Goal: Find specific page/section: Locate a particular part of the current website

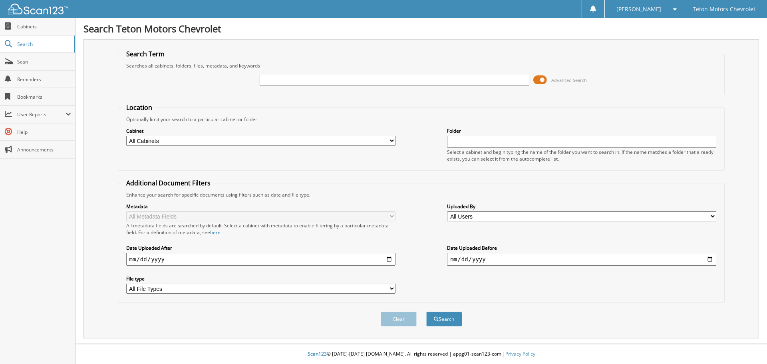
click at [411, 75] on div at bounding box center [394, 80] width 269 height 14
click at [413, 74] on input "text" at bounding box center [394, 80] width 269 height 12
click at [412, 81] on input "text" at bounding box center [394, 80] width 269 height 12
type input "6175588"
click at [426, 312] on button "Search" at bounding box center [444, 319] width 36 height 15
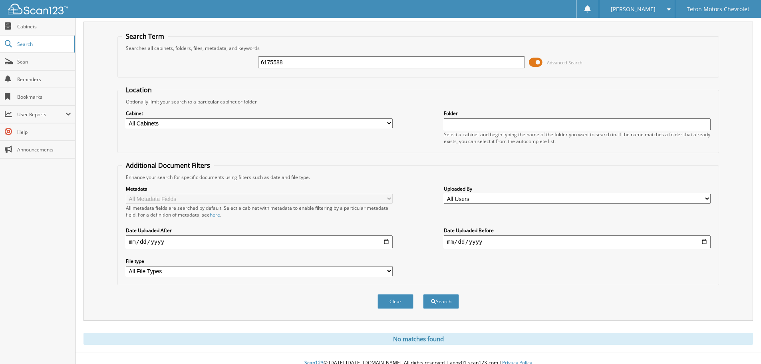
scroll to position [27, 0]
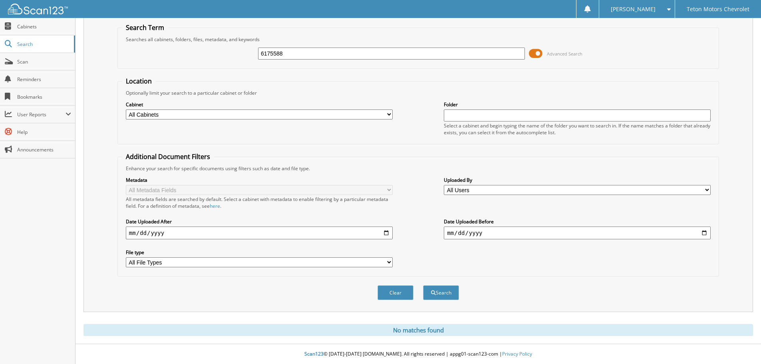
click at [494, 118] on input "text" at bounding box center [577, 115] width 267 height 12
click at [373, 115] on select "All Cabinets CAR DEALS PARTS SERVICE RO Needs Filing" at bounding box center [259, 114] width 267 height 10
click at [126, 109] on select "All Cabinets CAR DEALS PARTS SERVICE RO Needs Filing" at bounding box center [259, 114] width 267 height 10
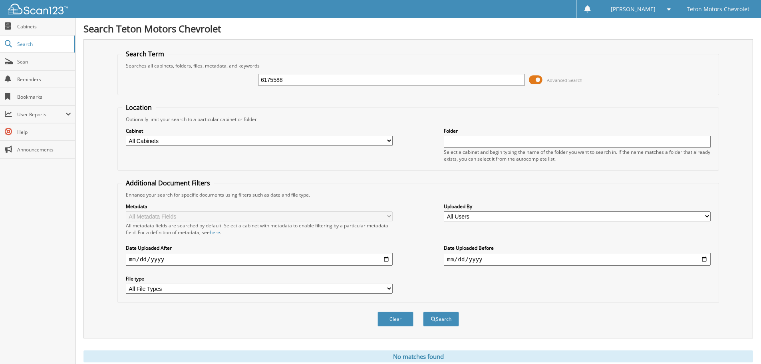
drag, startPoint x: 314, startPoint y: 75, endPoint x: 236, endPoint y: 80, distance: 77.6
click at [236, 80] on div "6175588 Advanced Search" at bounding box center [418, 80] width 593 height 22
type input "6175588"
click at [423, 312] on button "Search" at bounding box center [441, 319] width 36 height 15
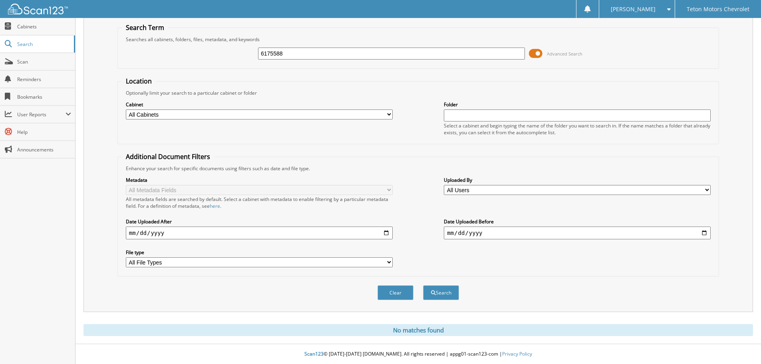
drag, startPoint x: 349, startPoint y: 53, endPoint x: 257, endPoint y: 57, distance: 91.6
click at [257, 57] on div "6175588 Advanced Search" at bounding box center [418, 54] width 593 height 22
type input "6175588"
click at [423, 285] on button "Search" at bounding box center [441, 292] width 36 height 15
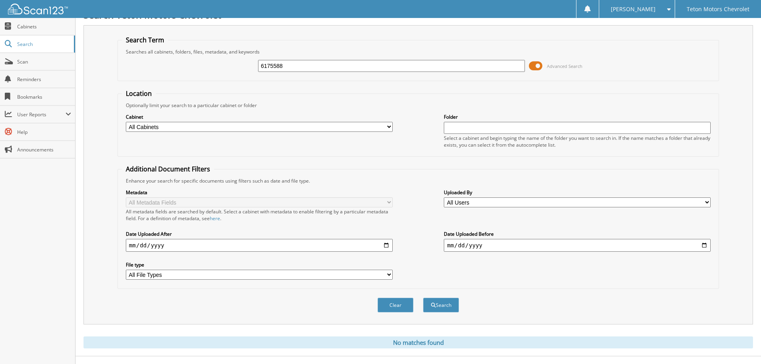
scroll to position [27, 0]
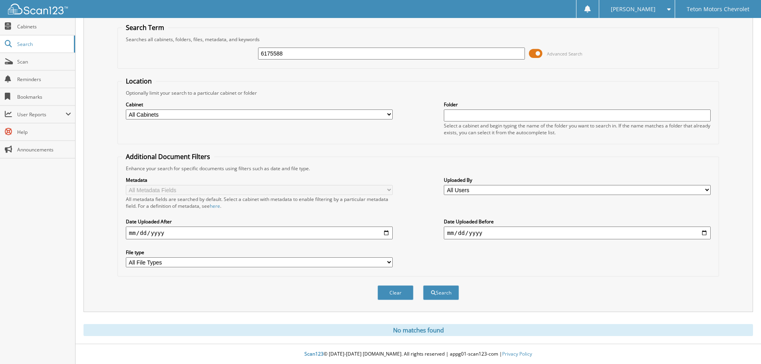
click at [651, 0] on div "[PERSON_NAME]" at bounding box center [637, 9] width 68 height 18
click at [651, 41] on link "Logout" at bounding box center [636, 39] width 75 height 14
